Goal: Task Accomplishment & Management: Manage account settings

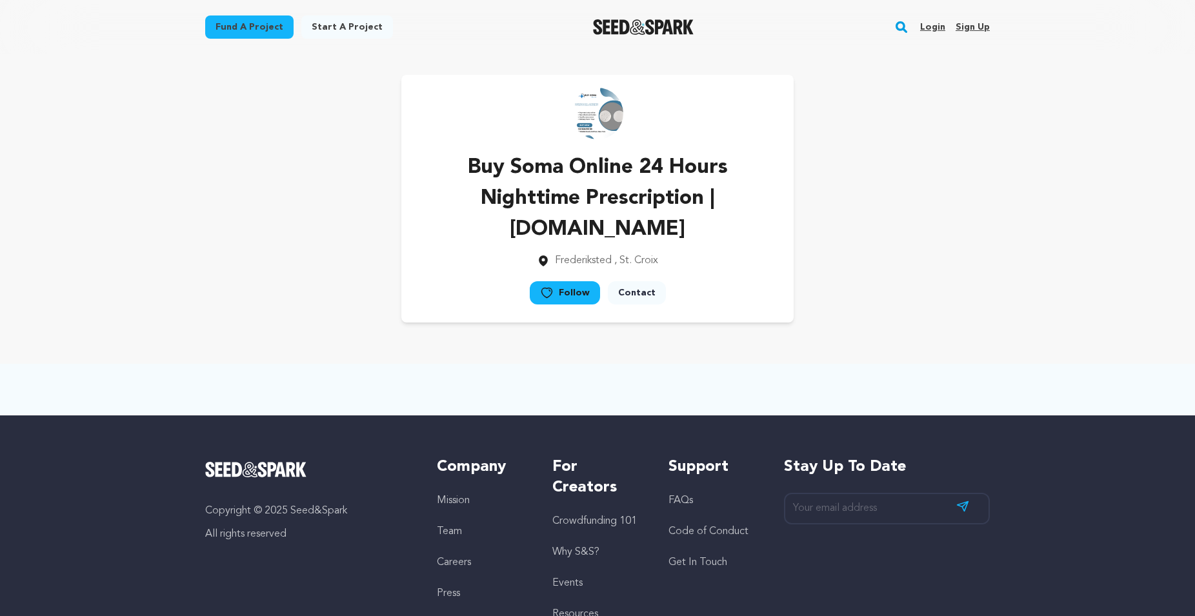
click at [978, 24] on link "Sign up" at bounding box center [973, 27] width 34 height 21
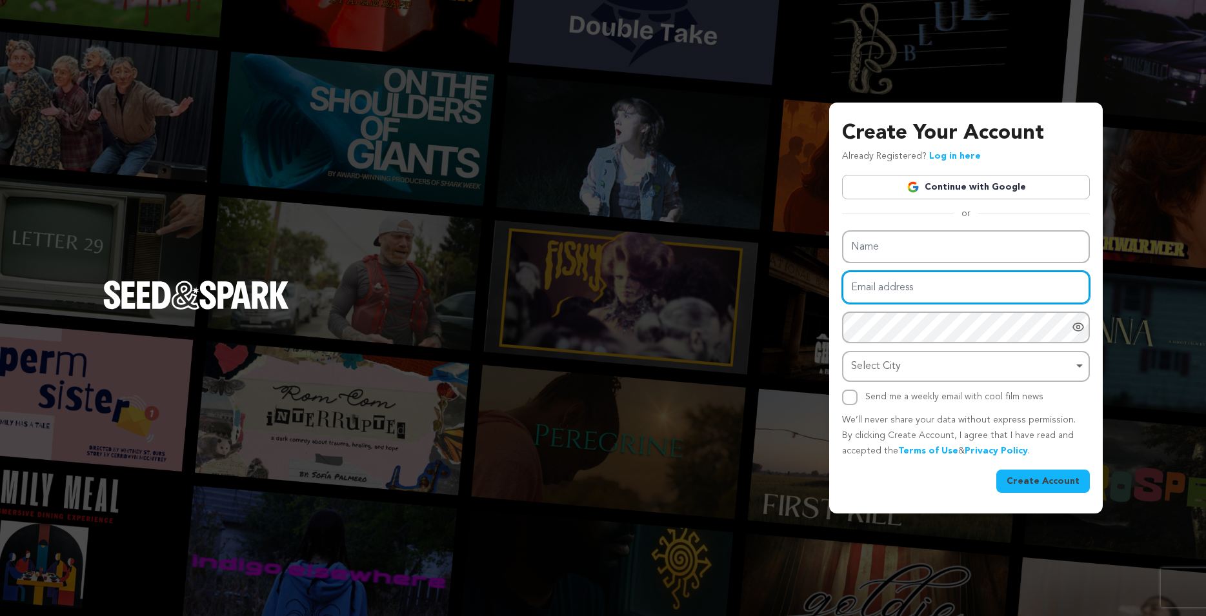
click at [895, 290] on input "Email address" at bounding box center [966, 287] width 248 height 33
paste input "[EMAIL_ADDRESS][DOMAIN_NAME]"
type input "[EMAIL_ADDRESS][DOMAIN_NAME]"
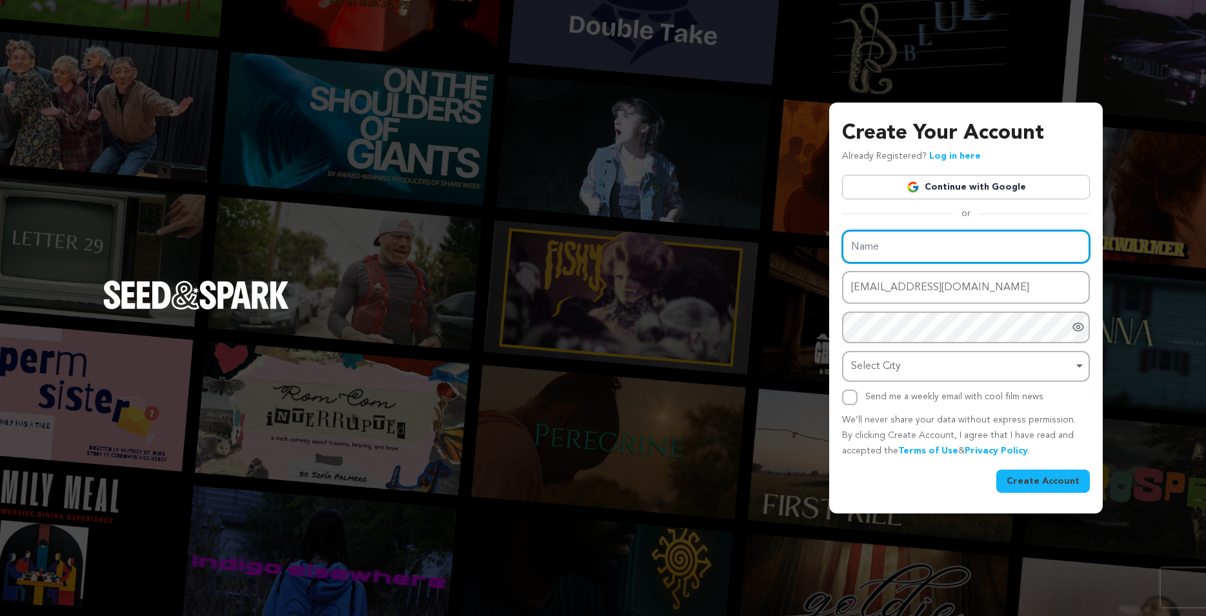
click at [881, 252] on input "Name" at bounding box center [966, 246] width 248 height 33
paste input "Order Soma Online Overnight Safe And Quick Delivery"
type input "Order Soma Online Overnight Safe And Quick Delivery"
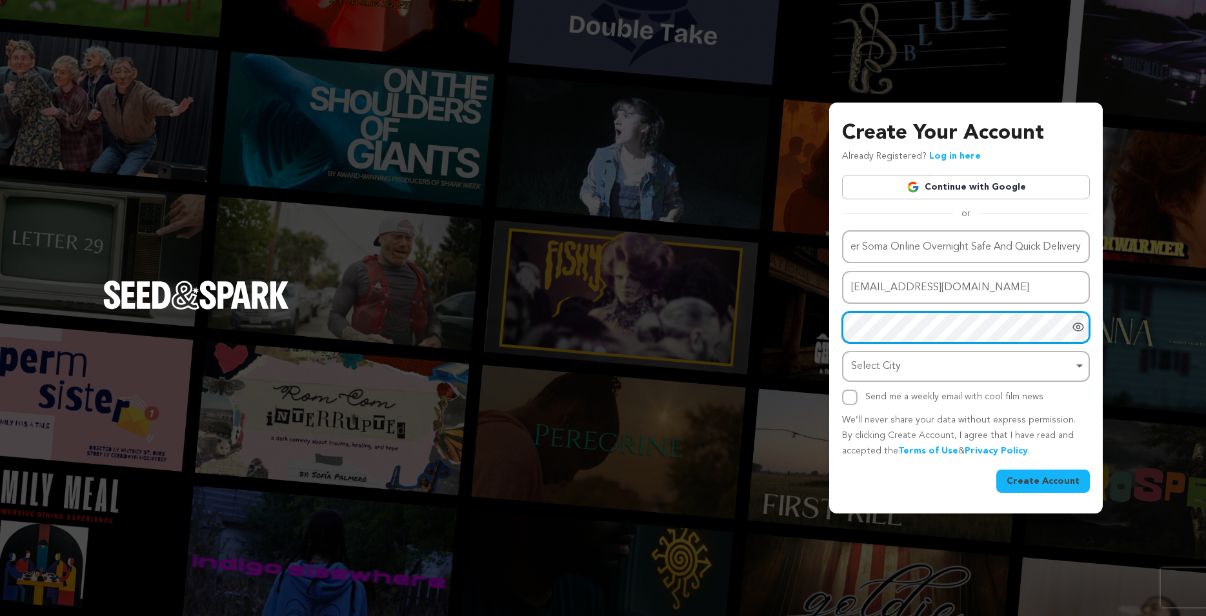
click at [879, 370] on div "Select City Remove item" at bounding box center [962, 367] width 222 height 19
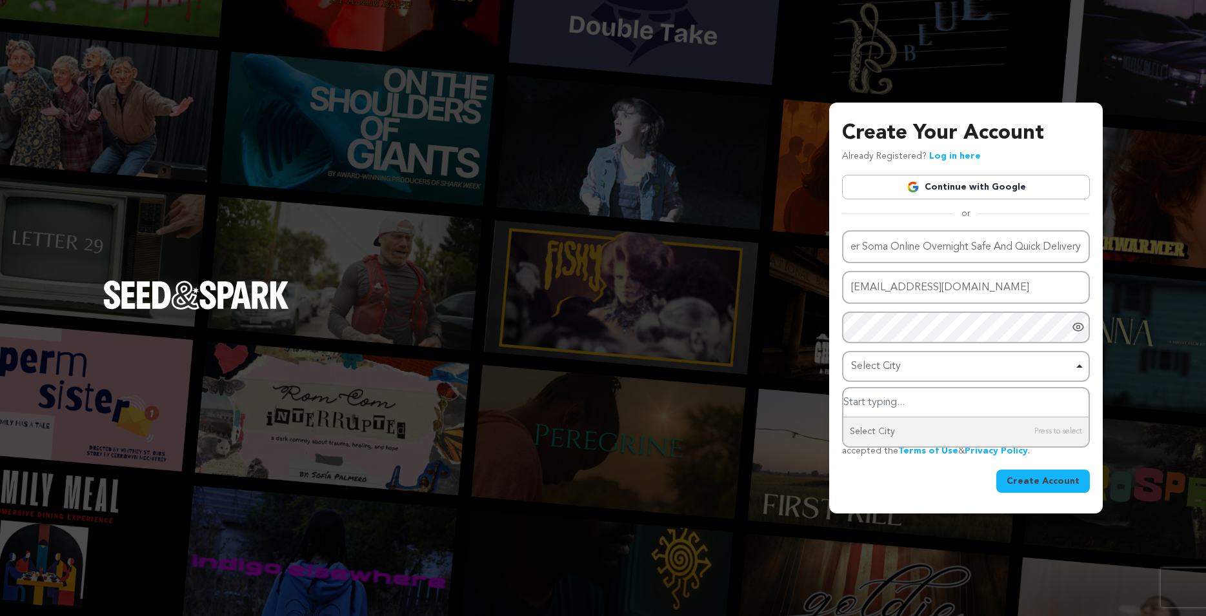
click at [866, 407] on input "Select City" at bounding box center [965, 402] width 245 height 29
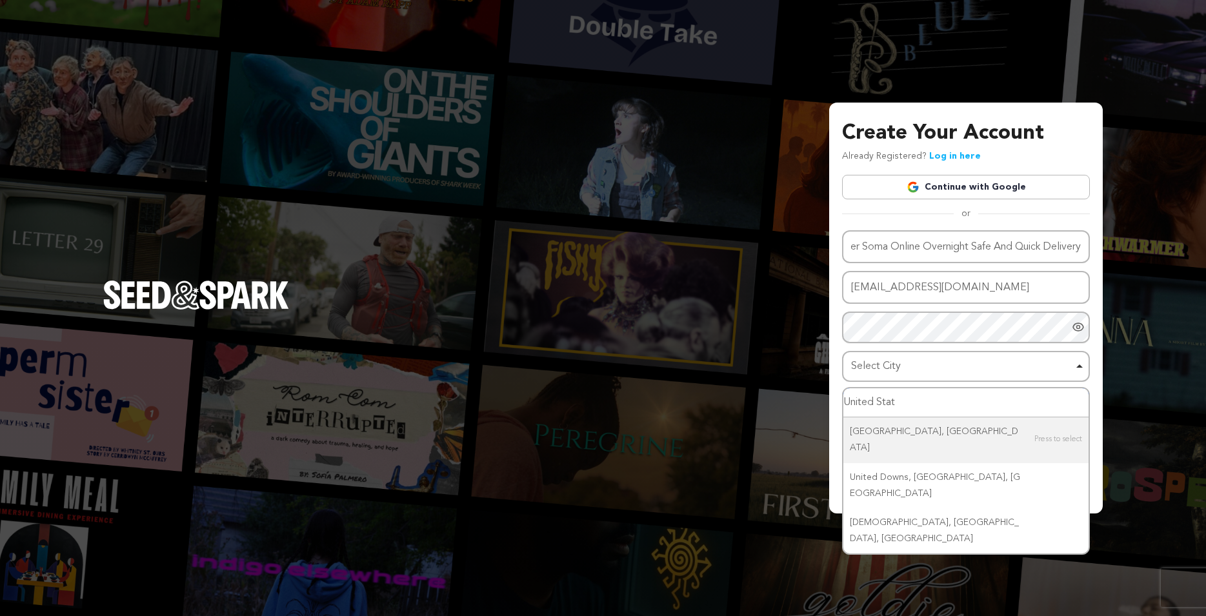
type input "United State"
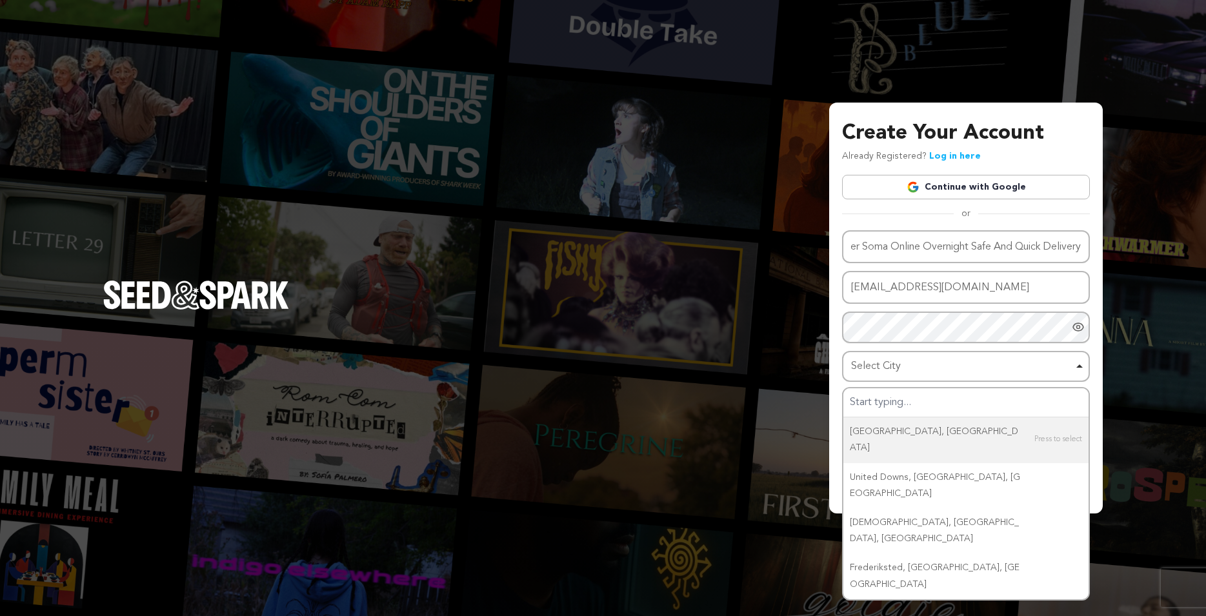
type input "United State"
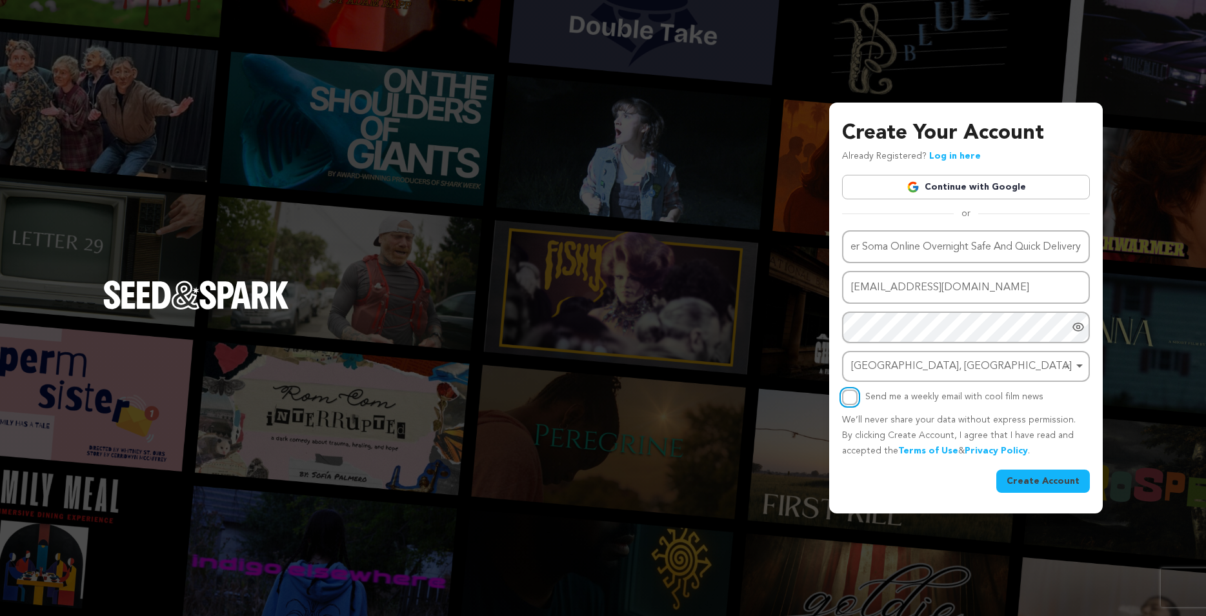
drag, startPoint x: 852, startPoint y: 400, endPoint x: 1000, endPoint y: 443, distance: 154.0
click at [852, 399] on input "Send me a weekly email with cool film news" at bounding box center [849, 397] width 15 height 15
checkbox input "true"
click at [1059, 474] on button "Create Account" at bounding box center [1043, 481] width 94 height 23
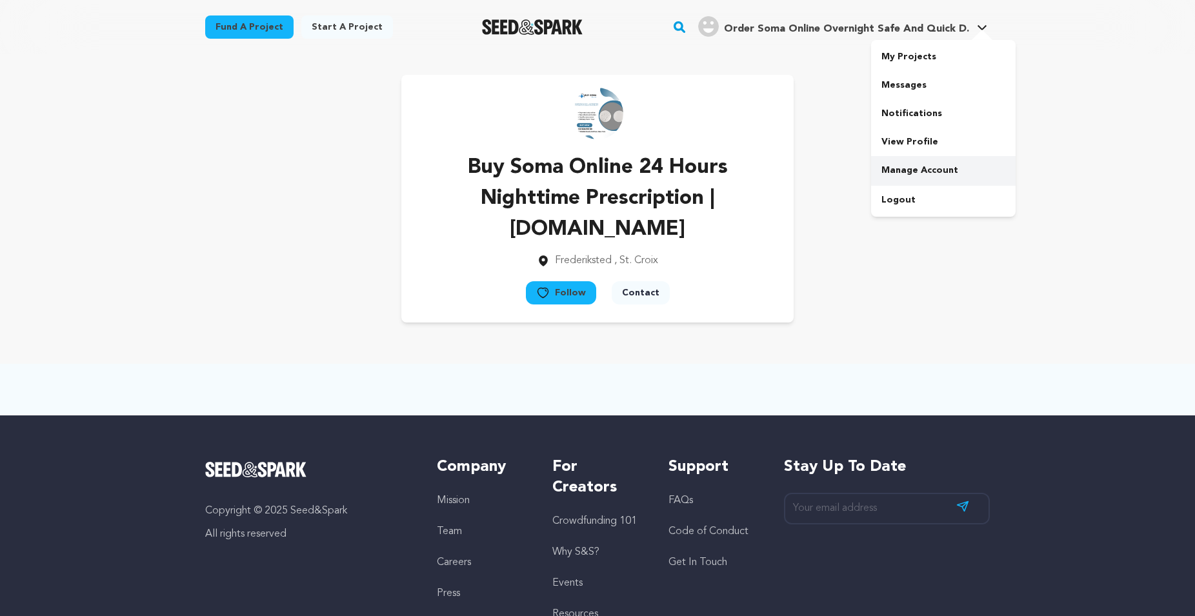
click at [893, 170] on link "Manage Account" at bounding box center [943, 170] width 145 height 28
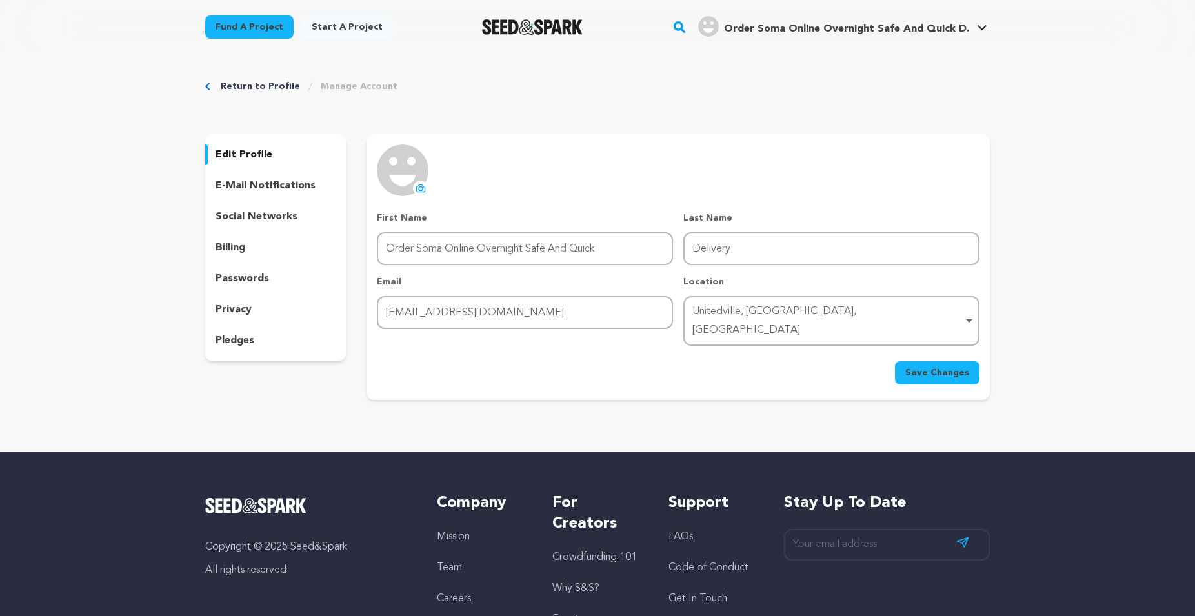
click at [419, 187] on icon at bounding box center [421, 189] width 5 height 4
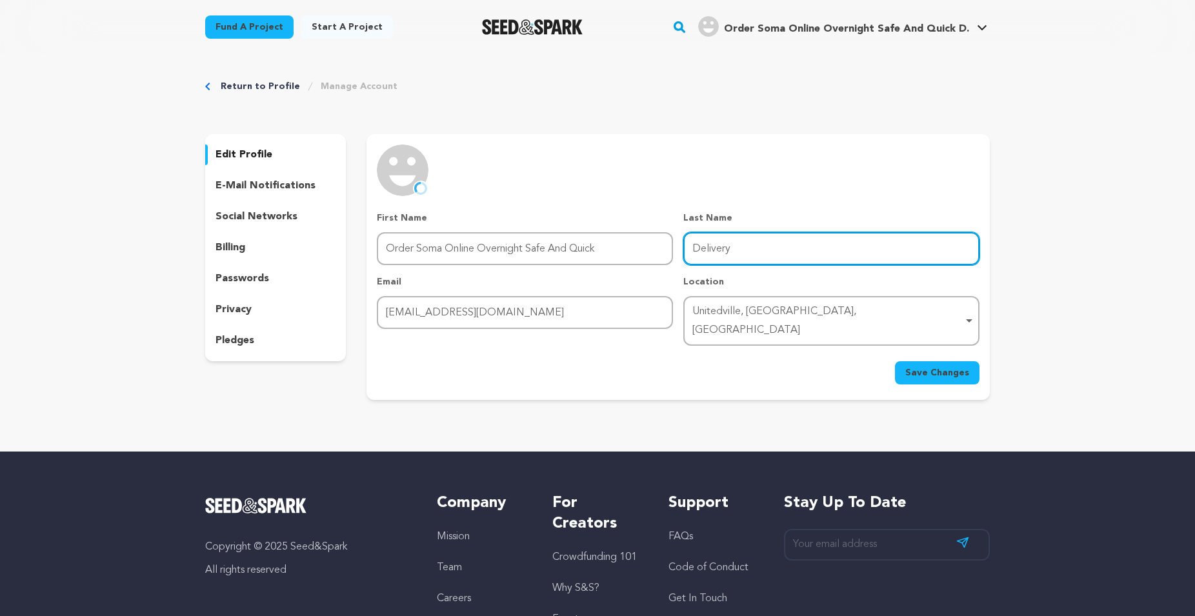
click at [774, 255] on input "Delivery" at bounding box center [831, 248] width 296 height 33
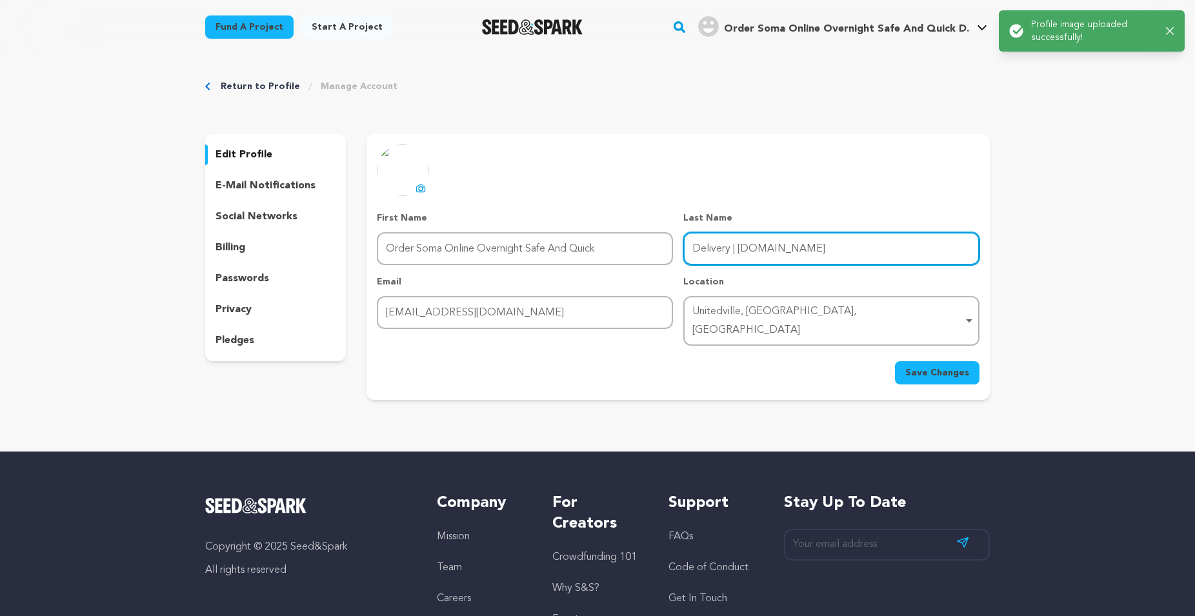
type input "Delivery | [DOMAIN_NAME]"
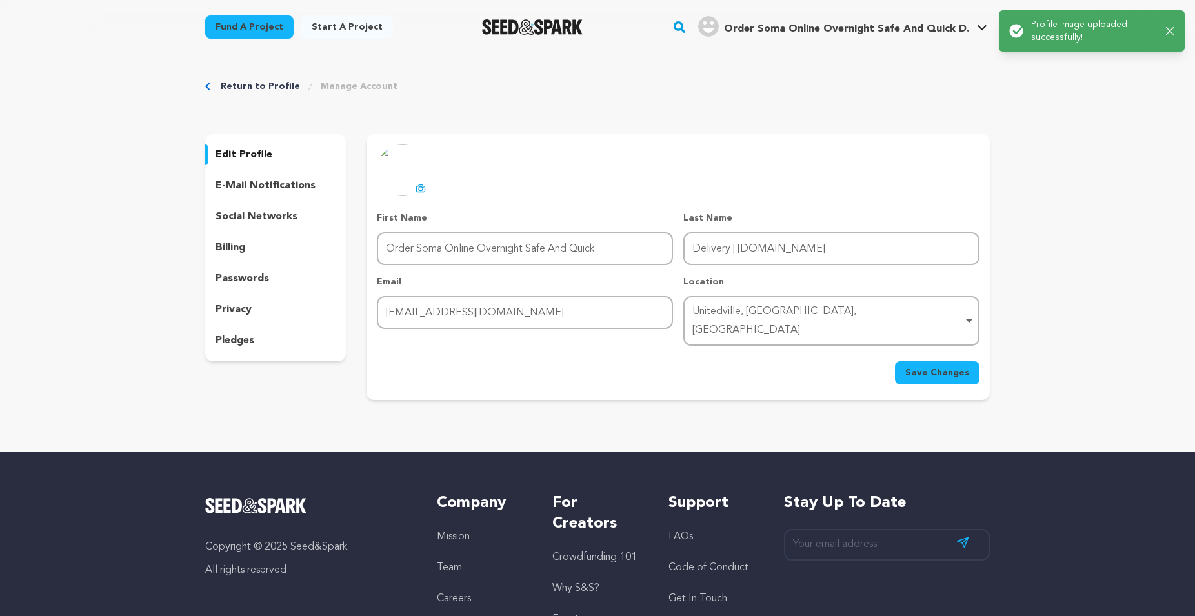
click at [932, 367] on span "Save Changes" at bounding box center [937, 373] width 64 height 13
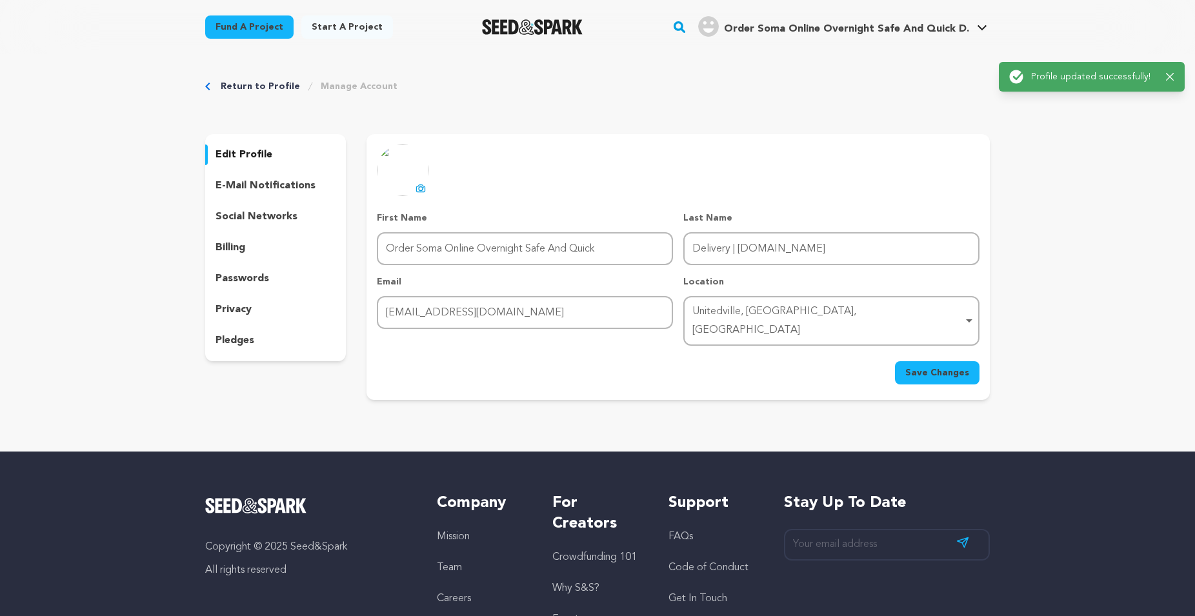
click at [1174, 31] on div "Success: Info: Warning: Error: Profile image uploaded successfully! Close notif…" at bounding box center [1091, 31] width 177 height 39
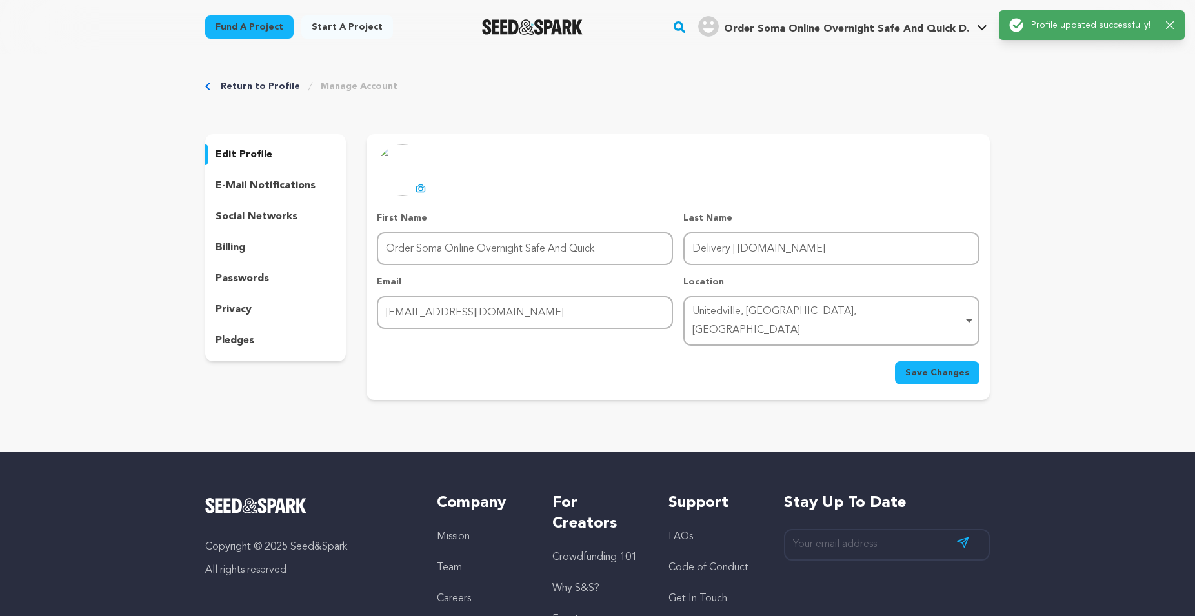
click at [1167, 77] on div "Return to Profile Manage Account edit profile e-mail notifications social netwo…" at bounding box center [597, 242] width 1195 height 377
click at [1174, 22] on icon "button" at bounding box center [1170, 25] width 8 height 8
click at [983, 28] on icon at bounding box center [982, 27] width 9 height 5
